Goal: Find specific page/section: Find specific page/section

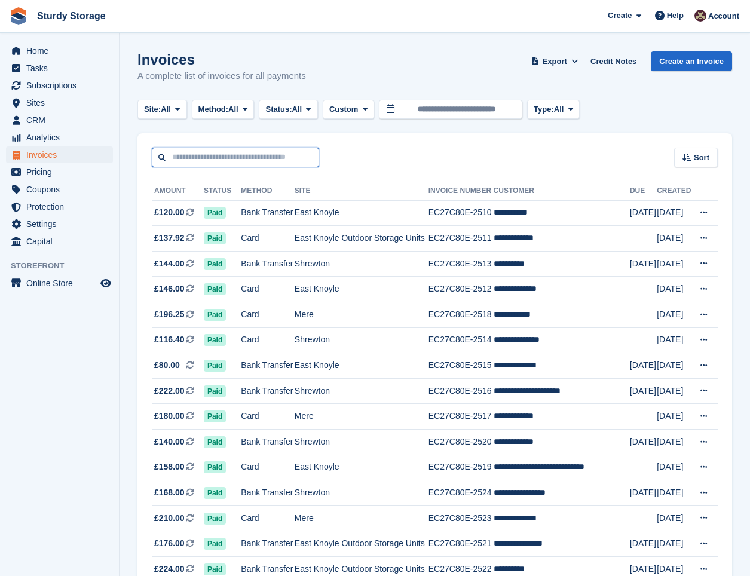
click at [209, 155] on input "text" at bounding box center [235, 158] width 167 height 20
type input "*****"
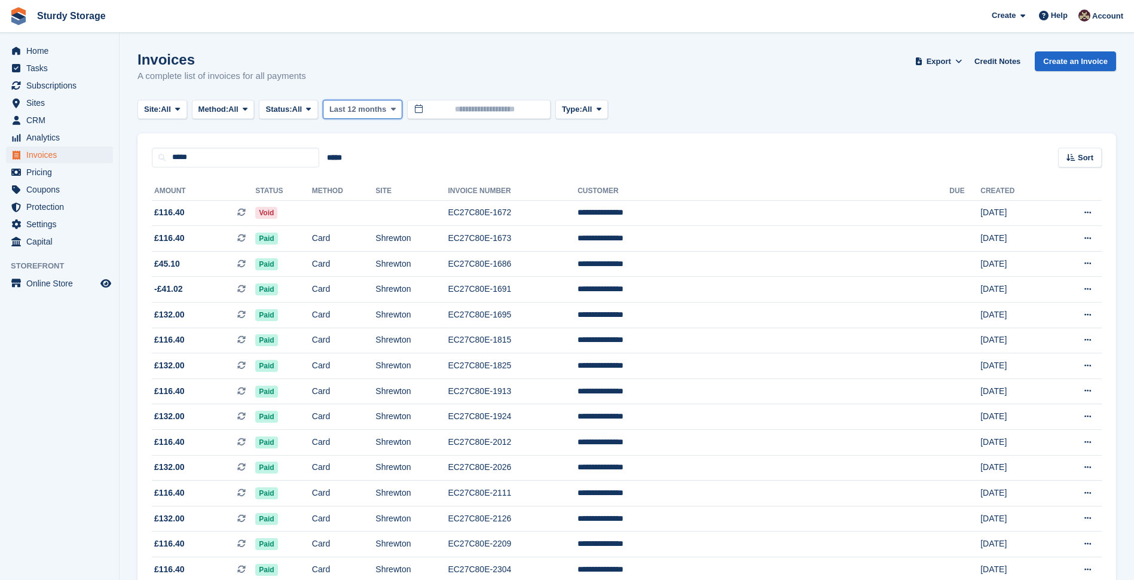
click at [370, 107] on span "Last 12 months" at bounding box center [357, 109] width 57 height 12
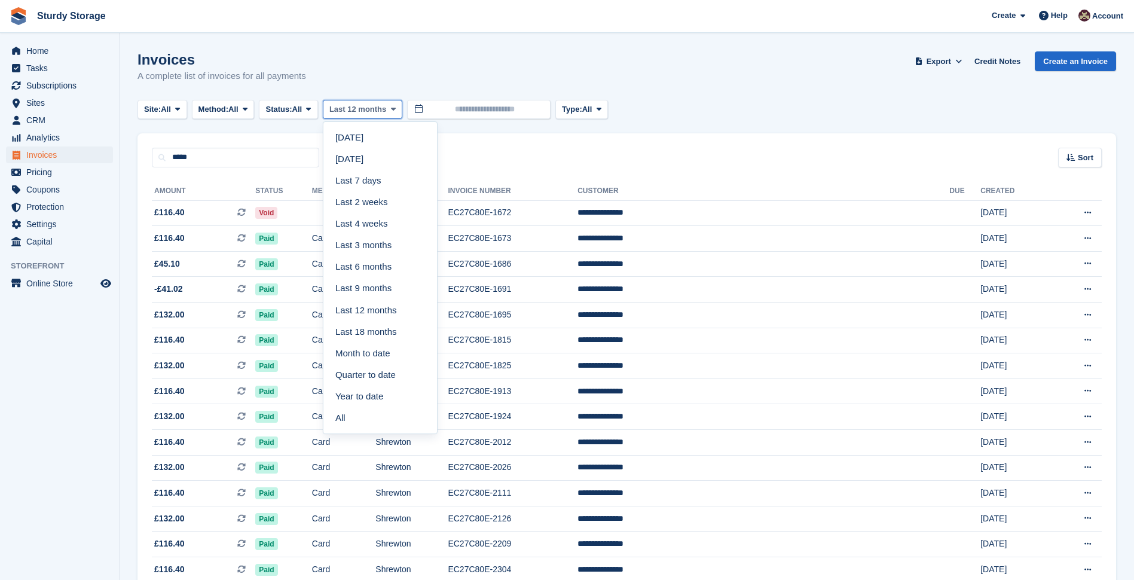
click at [370, 107] on span "Last 12 months" at bounding box center [357, 109] width 57 height 12
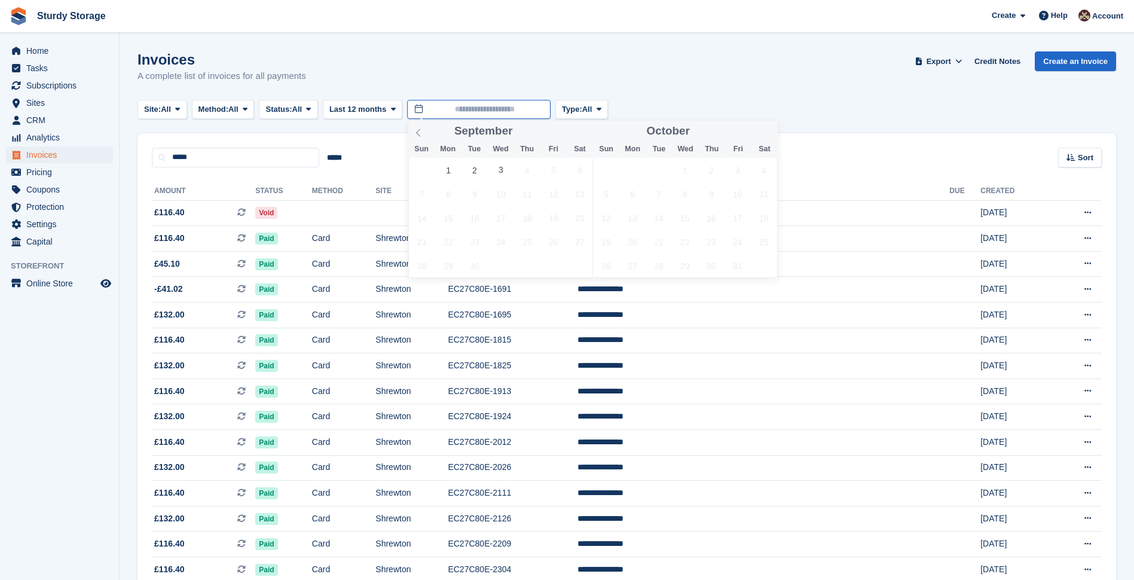
click at [478, 106] on input "text" at bounding box center [478, 110] width 143 height 20
click at [418, 130] on icon at bounding box center [418, 132] width 8 height 8
click at [549, 170] on span "1" at bounding box center [552, 169] width 23 height 23
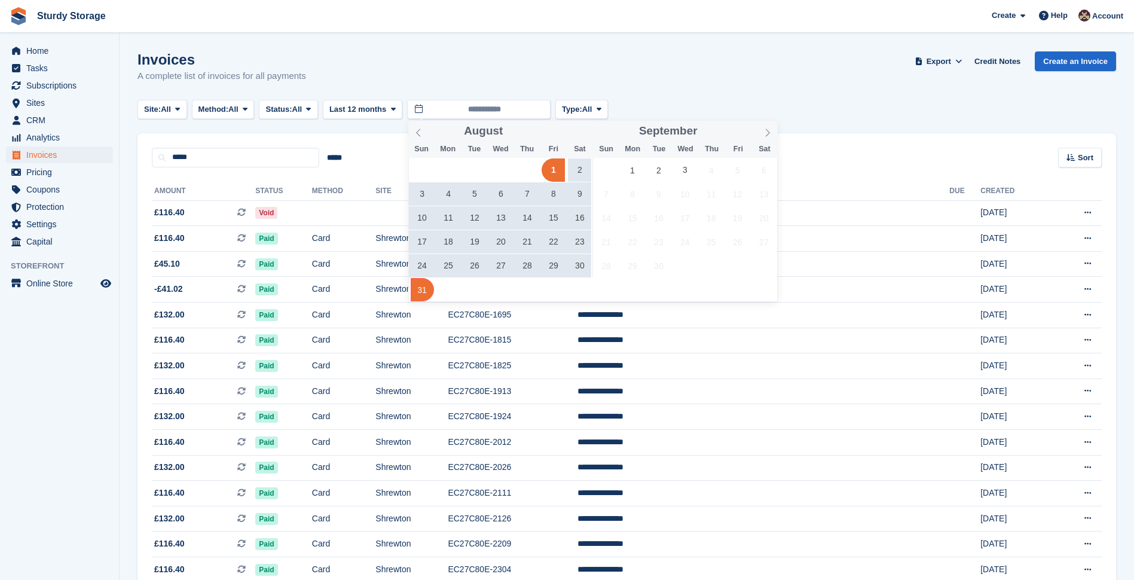
click at [422, 291] on span "31" at bounding box center [422, 289] width 23 height 23
type input "**********"
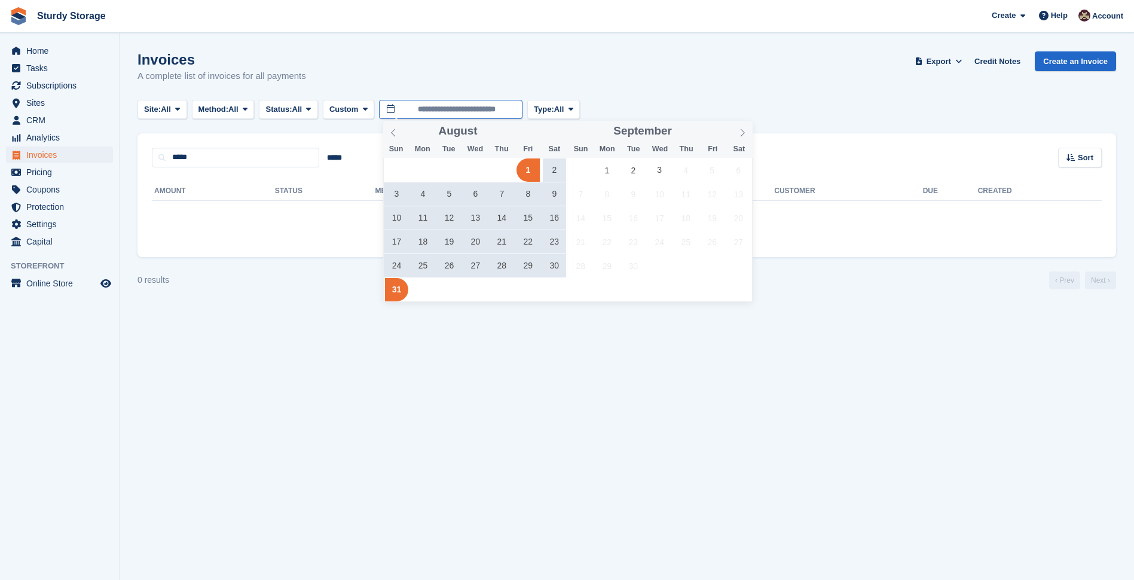
click at [457, 107] on input "**********" at bounding box center [450, 110] width 143 height 20
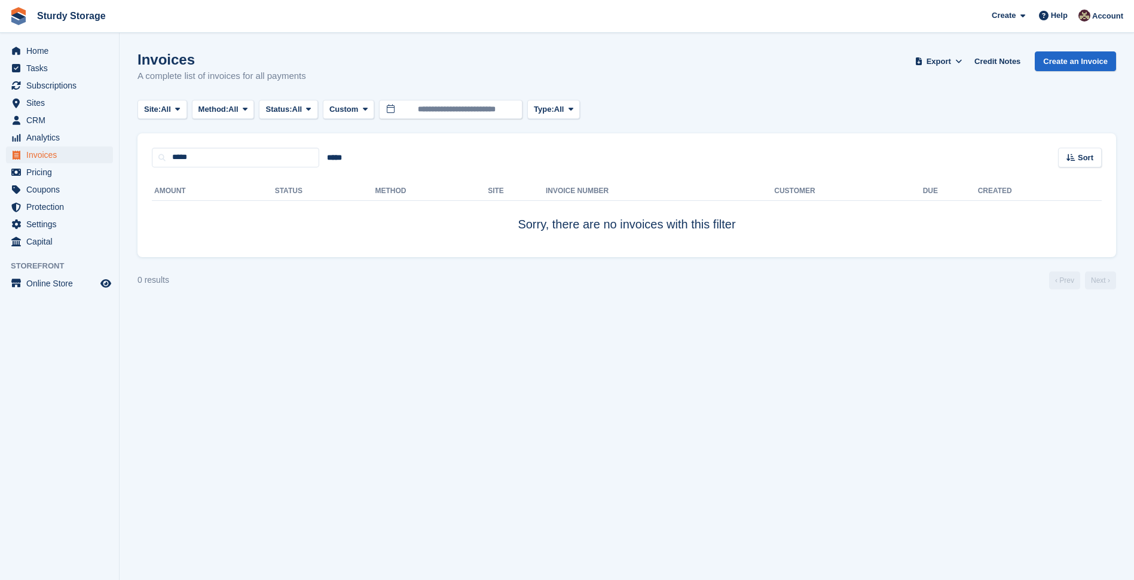
click at [879, 340] on section "Invoices A complete list of invoices for all payments Export Export Invoices Ex…" at bounding box center [627, 290] width 1014 height 580
click at [33, 150] on span "Invoices" at bounding box center [62, 154] width 72 height 17
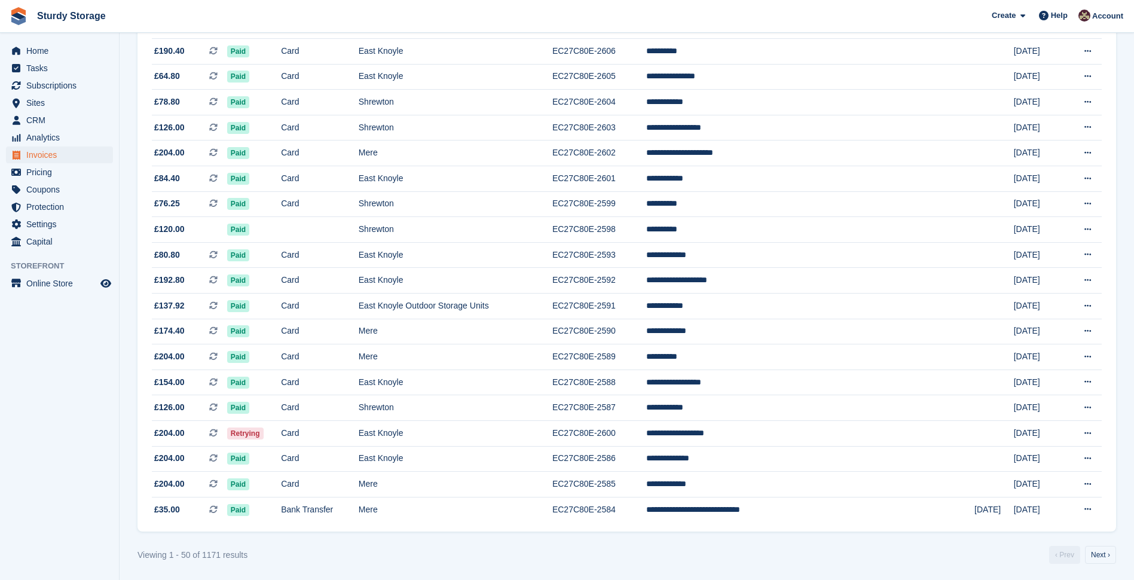
scroll to position [953, 0]
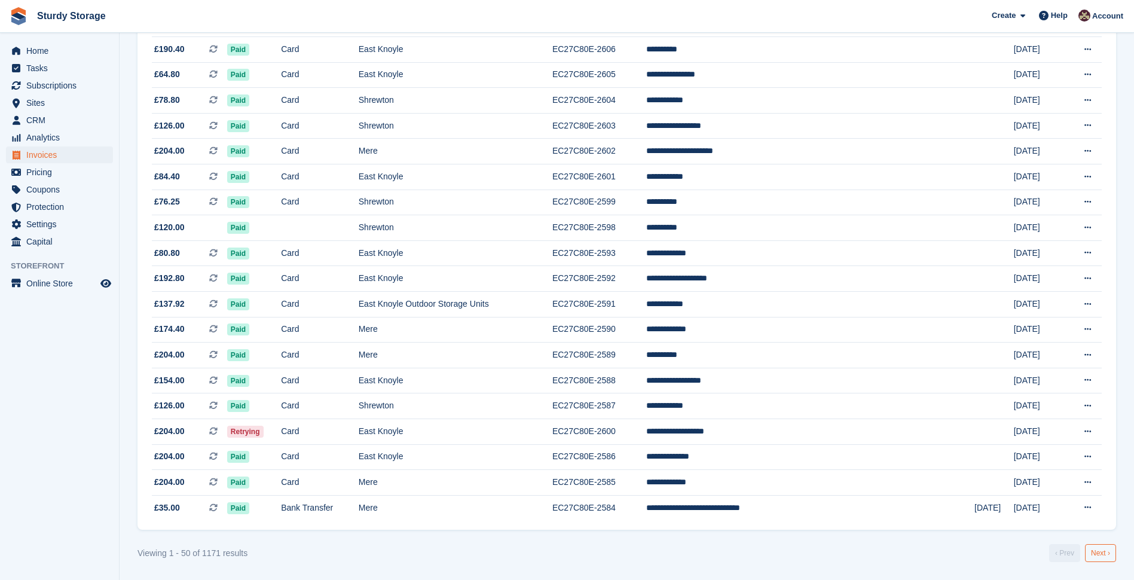
click at [1100, 547] on link "Next ›" at bounding box center [1100, 553] width 31 height 18
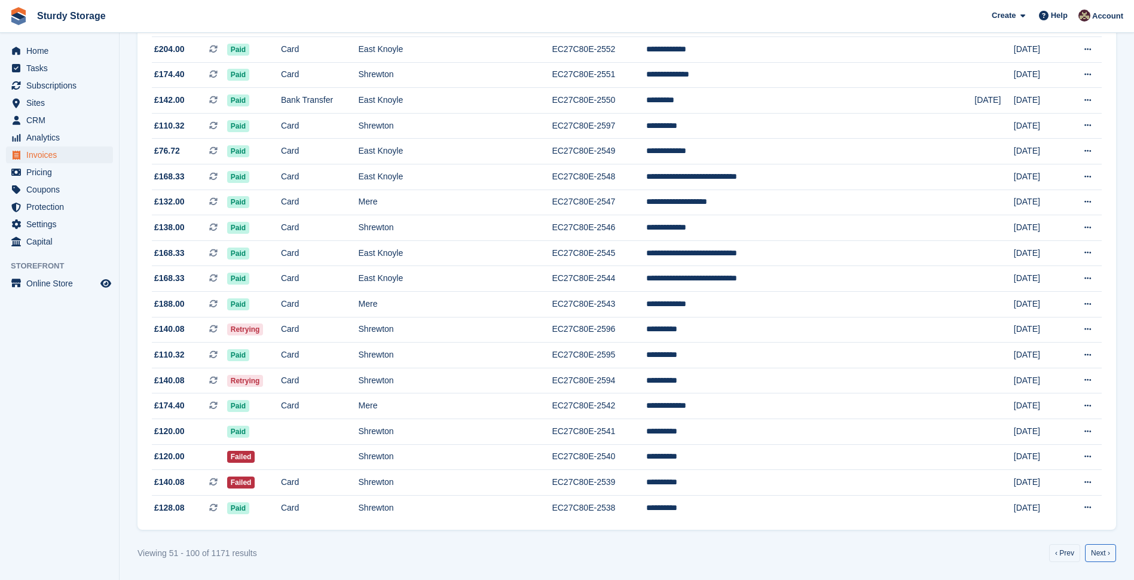
click at [1100, 547] on link "Next ›" at bounding box center [1100, 553] width 31 height 18
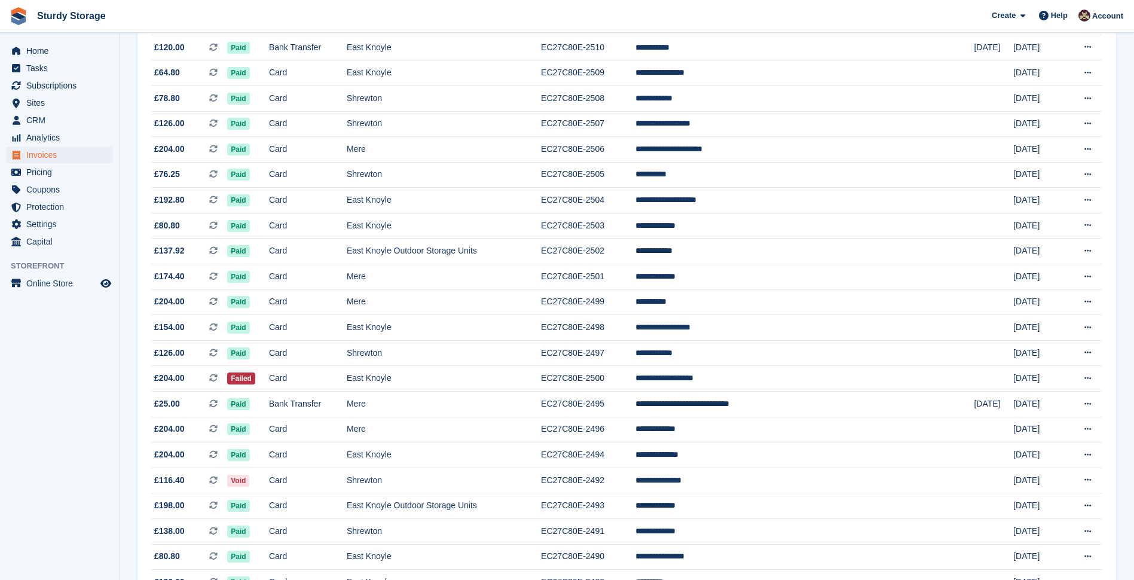
scroll to position [953, 0]
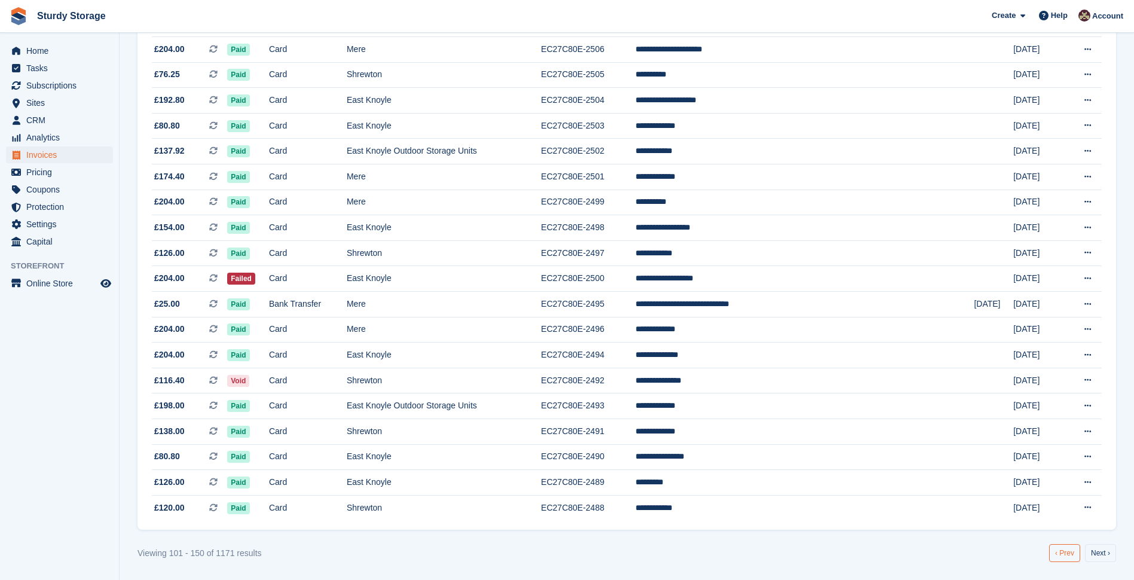
click at [1065, 549] on link "‹ Prev" at bounding box center [1064, 553] width 31 height 18
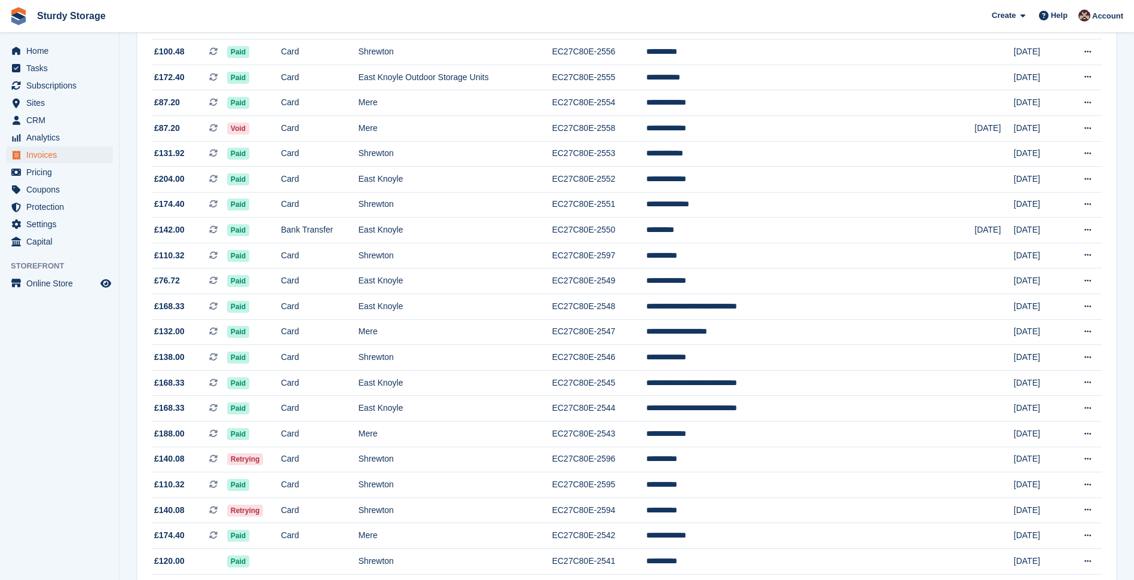
scroll to position [953, 0]
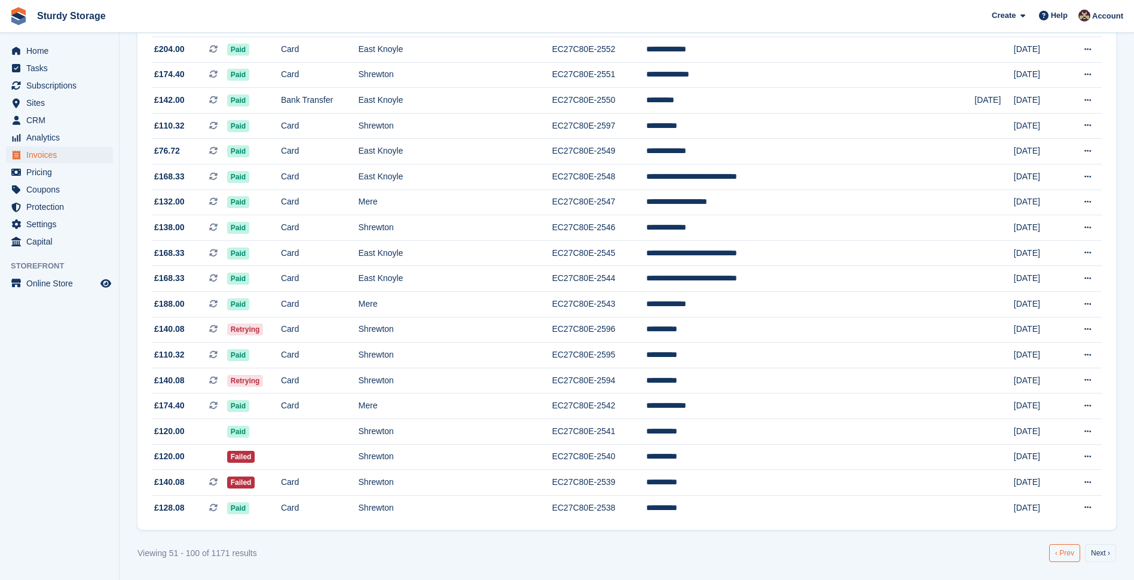
click at [1061, 556] on link "‹ Prev" at bounding box center [1064, 553] width 31 height 18
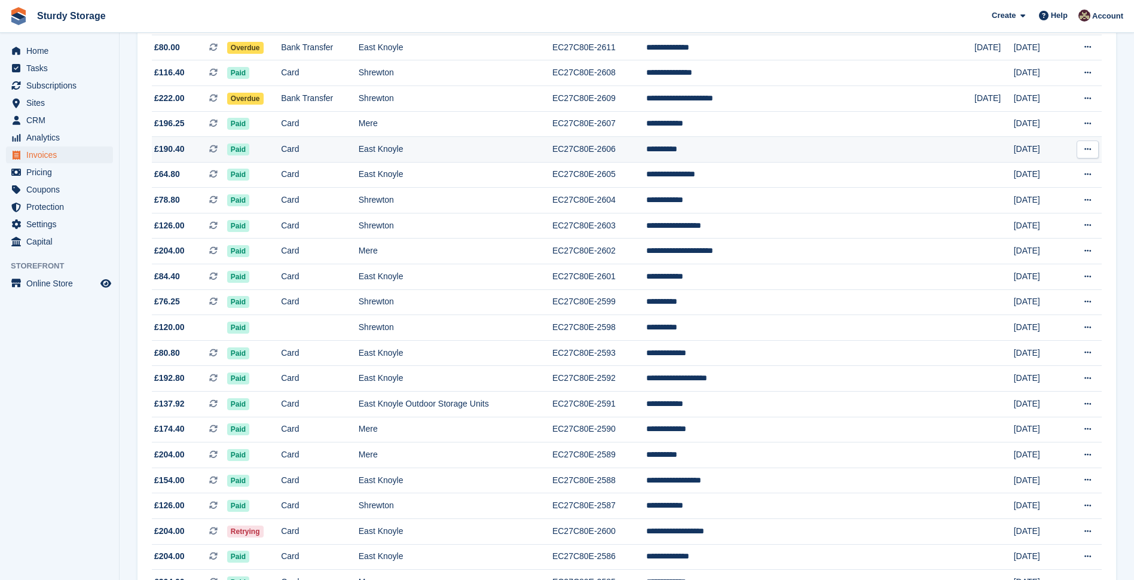
scroll to position [953, 0]
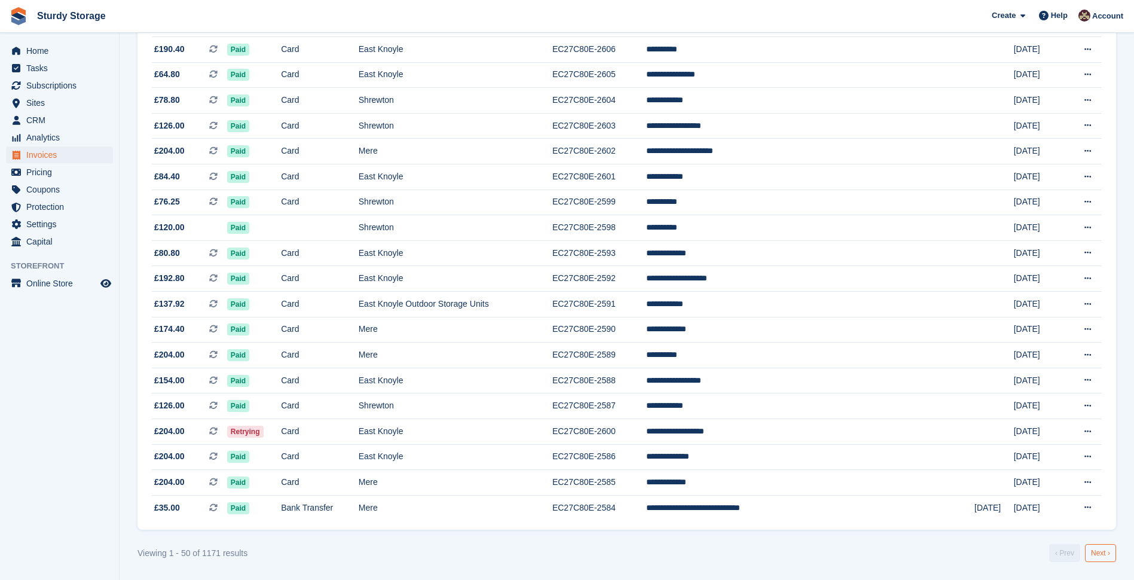
click at [1105, 553] on link "Next ›" at bounding box center [1100, 553] width 31 height 18
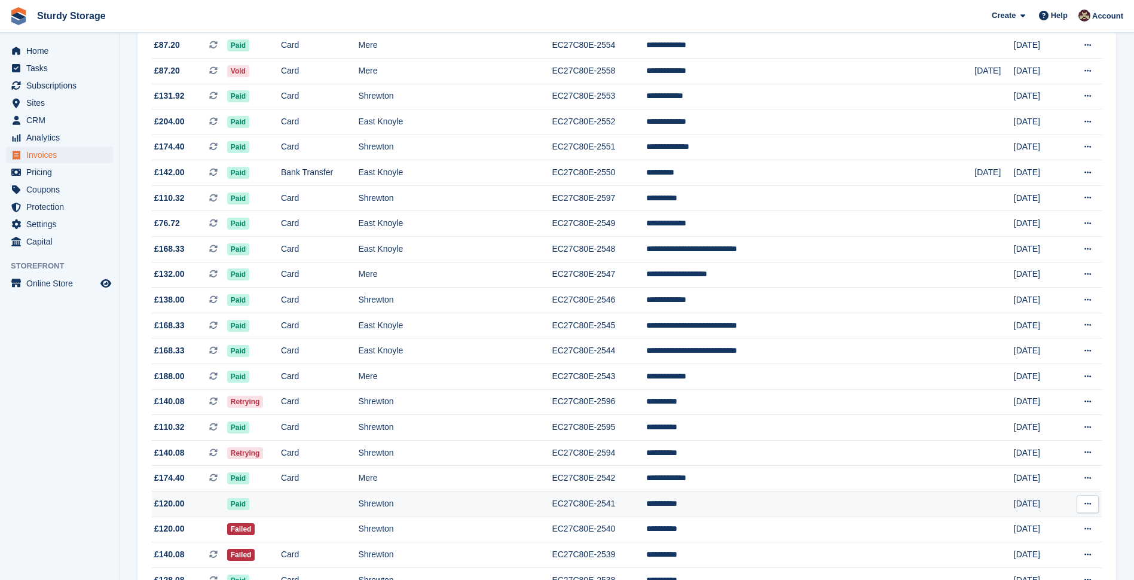
scroll to position [953, 0]
